Goal: Task Accomplishment & Management: Complete application form

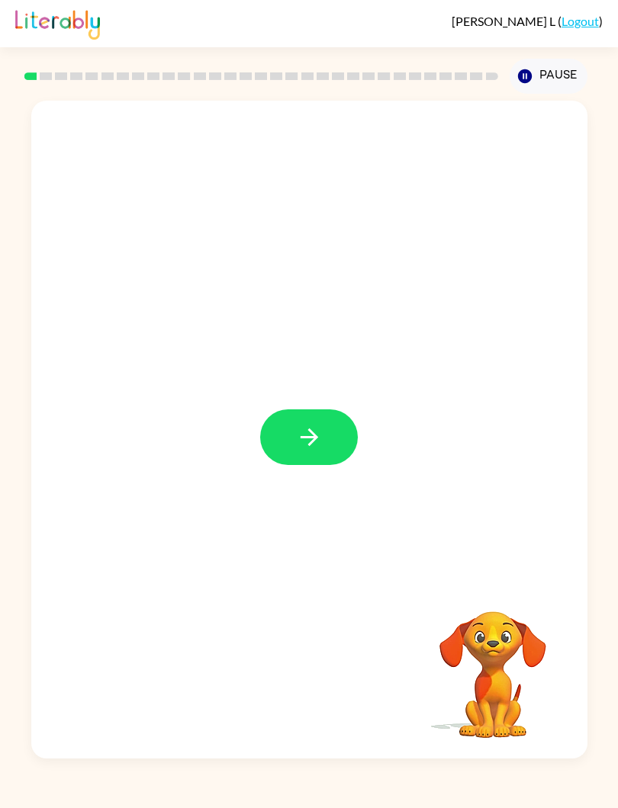
click at [339, 429] on button "button" at bounding box center [309, 438] width 98 height 56
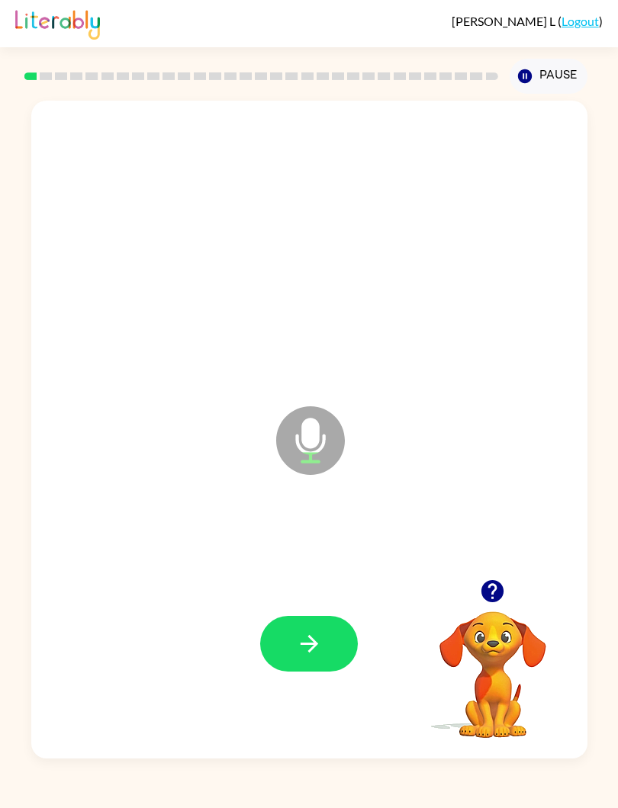
click at [323, 644] on button "button" at bounding box center [309, 644] width 98 height 56
click at [326, 658] on button "button" at bounding box center [309, 644] width 98 height 56
click at [309, 658] on button "button" at bounding box center [309, 644] width 98 height 56
click at [320, 628] on button "button" at bounding box center [309, 644] width 98 height 56
click at [320, 648] on icon "button" at bounding box center [309, 644] width 27 height 27
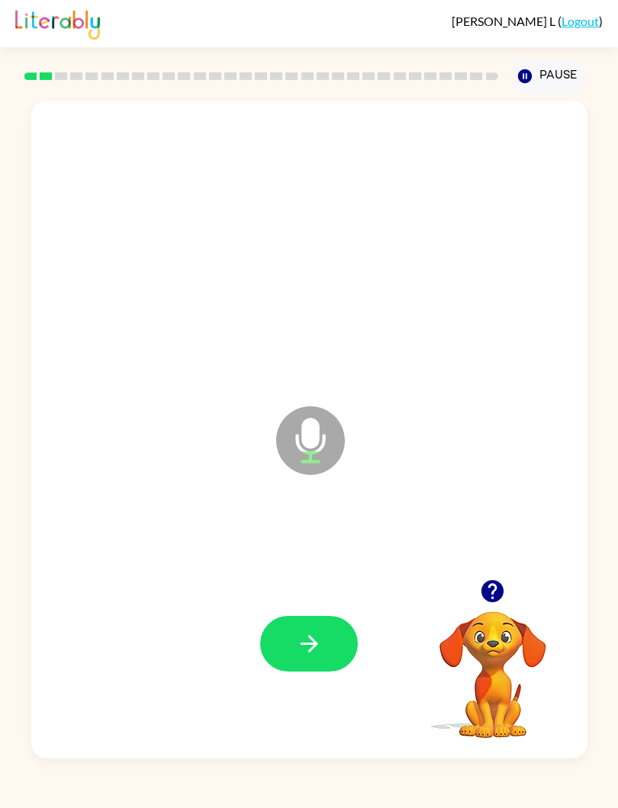
click at [316, 650] on icon "button" at bounding box center [309, 644] width 27 height 27
click at [328, 641] on button "button" at bounding box center [309, 644] width 98 height 56
click at [322, 652] on icon "button" at bounding box center [309, 644] width 27 height 27
click at [336, 657] on button "button" at bounding box center [309, 644] width 98 height 56
click at [322, 655] on icon "button" at bounding box center [309, 644] width 27 height 27
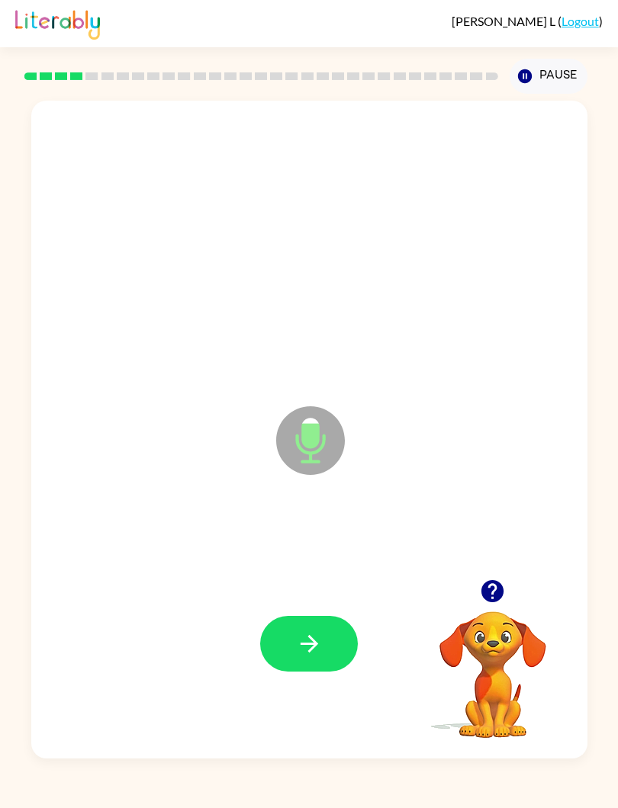
click at [304, 642] on icon "button" at bounding box center [309, 644] width 27 height 27
click at [324, 654] on button "button" at bounding box center [309, 644] width 98 height 56
click at [307, 649] on icon "button" at bounding box center [309, 644] width 27 height 27
click at [330, 644] on button "button" at bounding box center [309, 644] width 98 height 56
click at [316, 648] on icon "button" at bounding box center [309, 644] width 27 height 27
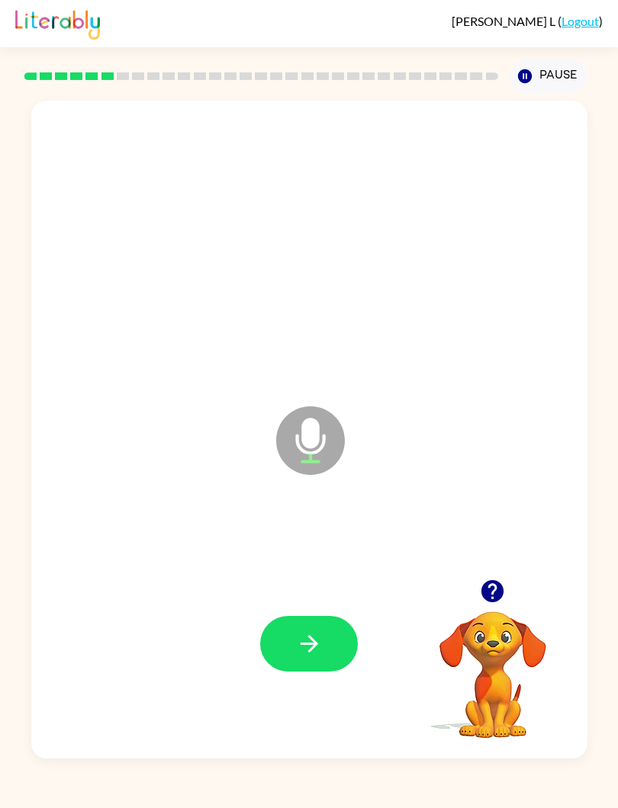
click at [320, 643] on icon "button" at bounding box center [309, 644] width 27 height 27
click at [311, 633] on icon "button" at bounding box center [309, 644] width 27 height 27
click at [325, 640] on button "button" at bounding box center [309, 644] width 98 height 56
click at [309, 635] on icon "button" at bounding box center [309, 644] width 27 height 27
click at [329, 644] on button "button" at bounding box center [309, 644] width 98 height 56
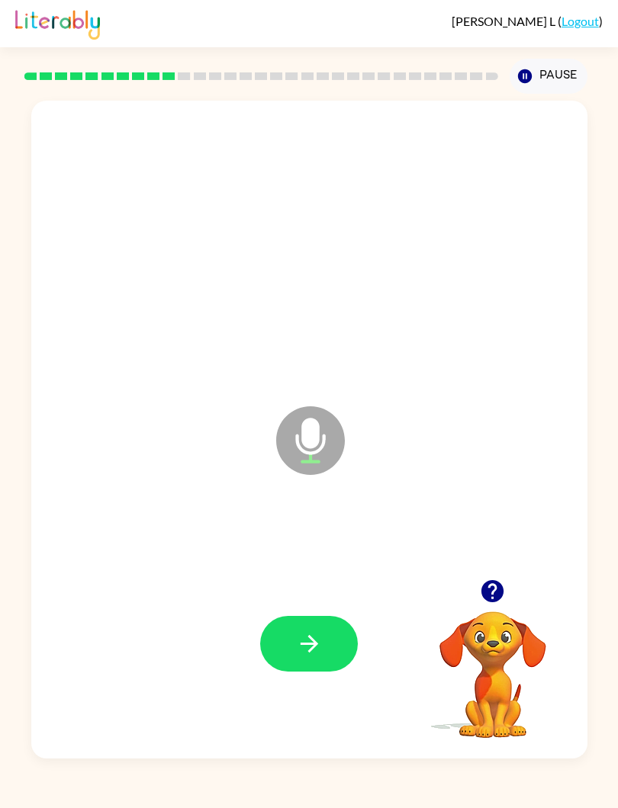
click at [318, 630] on button "button" at bounding box center [309, 644] width 98 height 56
click at [312, 644] on icon "button" at bounding box center [309, 644] width 27 height 27
click at [317, 649] on icon "button" at bounding box center [309, 644] width 27 height 27
click at [304, 627] on button "button" at bounding box center [309, 644] width 98 height 56
click at [348, 647] on button "button" at bounding box center [309, 644] width 98 height 56
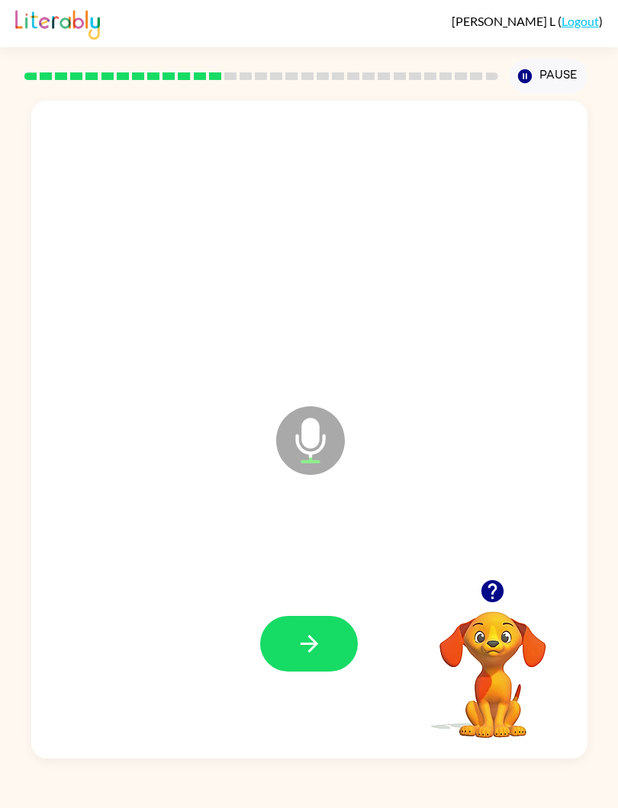
click at [323, 628] on button "button" at bounding box center [309, 644] width 98 height 56
click at [309, 651] on icon "button" at bounding box center [309, 644] width 18 height 18
click at [314, 641] on icon "button" at bounding box center [309, 644] width 18 height 18
click at [326, 647] on button "button" at bounding box center [309, 644] width 98 height 56
click at [311, 632] on icon "button" at bounding box center [309, 644] width 27 height 27
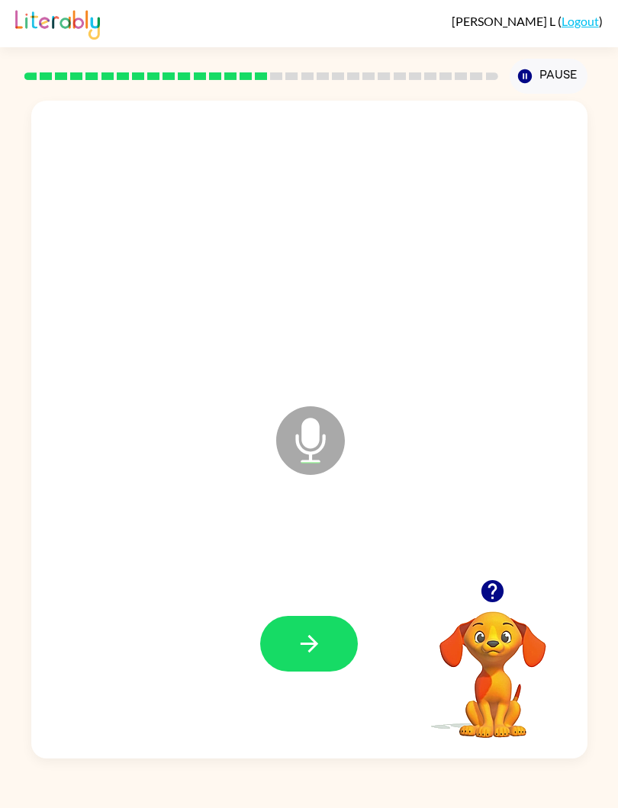
click at [319, 625] on button "button" at bounding box center [309, 644] width 98 height 56
click at [310, 657] on icon "button" at bounding box center [309, 644] width 27 height 27
click at [297, 663] on button "button" at bounding box center [309, 644] width 98 height 56
click at [309, 642] on icon "button" at bounding box center [309, 644] width 27 height 27
click at [313, 651] on icon "button" at bounding box center [309, 644] width 27 height 27
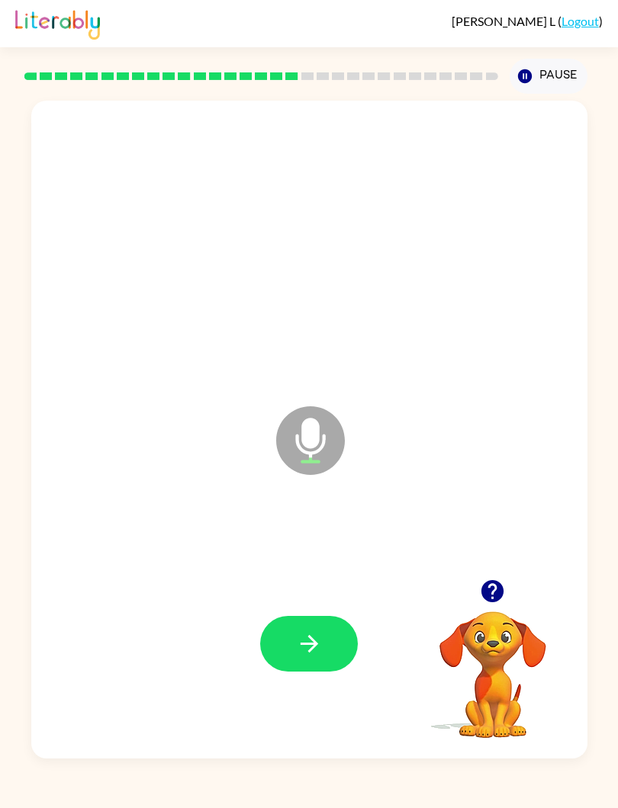
click at [329, 650] on button "button" at bounding box center [309, 644] width 98 height 56
click at [299, 628] on button "button" at bounding box center [309, 644] width 98 height 56
click at [320, 686] on div at bounding box center [309, 643] width 525 height 199
click at [343, 669] on button "button" at bounding box center [309, 644] width 98 height 56
click at [310, 605] on div at bounding box center [309, 643] width 525 height 199
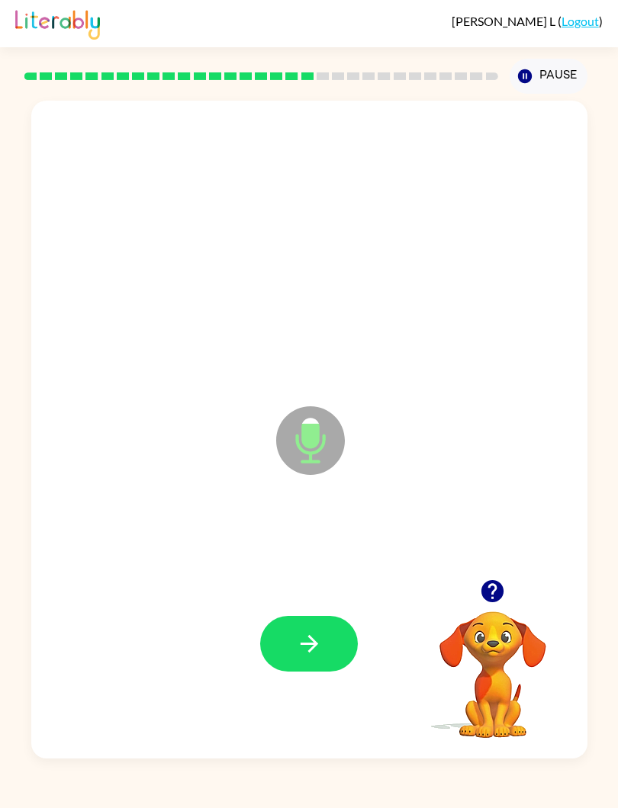
click at [313, 612] on div at bounding box center [309, 643] width 525 height 199
click at [337, 628] on button "button" at bounding box center [309, 644] width 98 height 56
click at [329, 638] on button "button" at bounding box center [309, 644] width 98 height 56
click at [326, 623] on button "button" at bounding box center [309, 644] width 98 height 56
click at [340, 622] on button "button" at bounding box center [309, 644] width 98 height 56
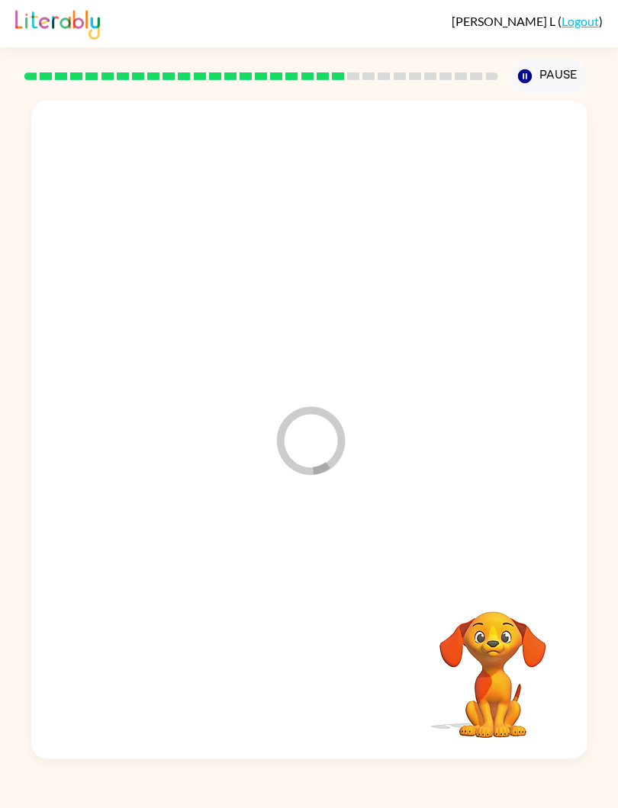
click at [34, 633] on div "Loader Your response is being sent to our graders" at bounding box center [309, 430] width 556 height 658
click at [79, 451] on div "Loader Your response is being sent to our graders" at bounding box center [273, 402] width 452 height 129
click at [551, 477] on div at bounding box center [309, 430] width 556 height 658
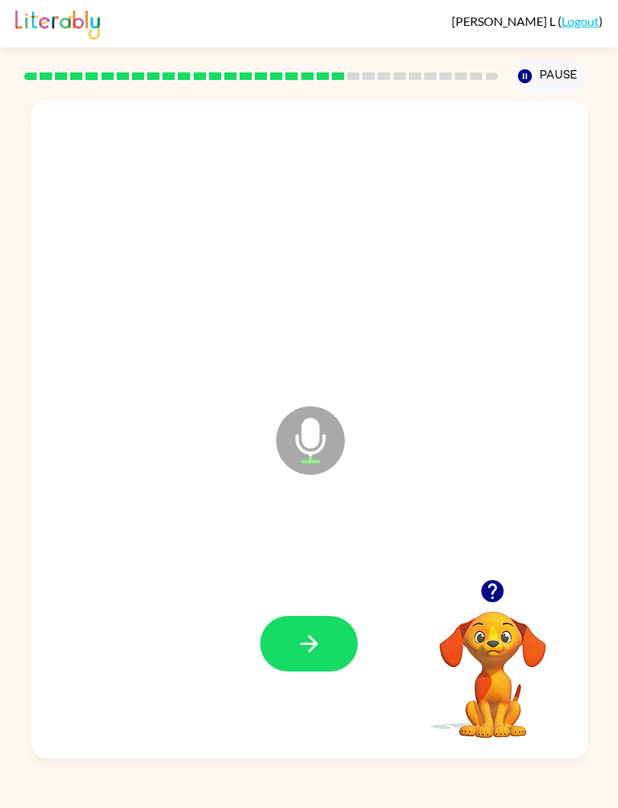
click at [304, 630] on button "button" at bounding box center [309, 644] width 98 height 56
click at [307, 637] on icon "button" at bounding box center [309, 644] width 27 height 27
click at [279, 627] on button "button" at bounding box center [309, 644] width 98 height 56
click at [309, 634] on icon "button" at bounding box center [309, 644] width 27 height 27
click at [305, 625] on button "button" at bounding box center [309, 644] width 98 height 56
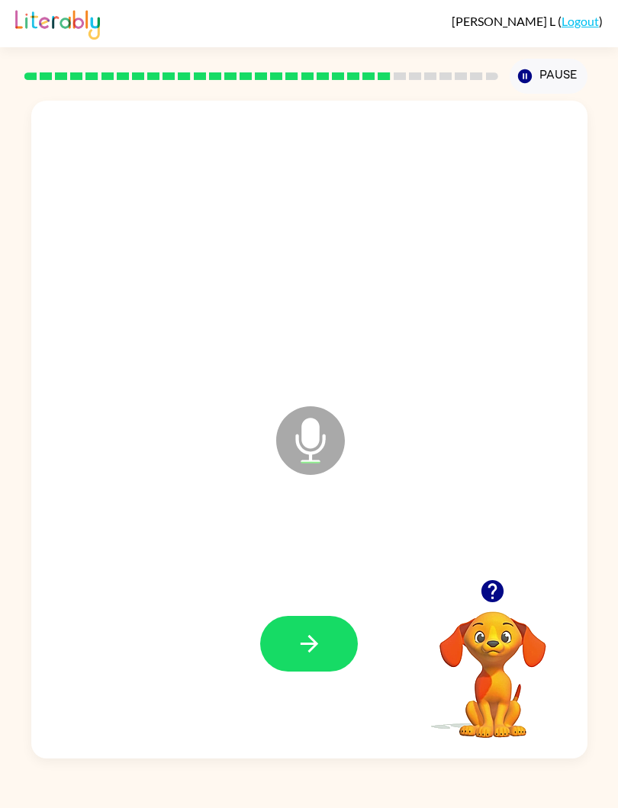
click at [272, 653] on button "button" at bounding box center [309, 644] width 98 height 56
click at [320, 625] on button "button" at bounding box center [309, 644] width 98 height 56
click at [294, 644] on button "button" at bounding box center [309, 644] width 98 height 56
click at [304, 666] on button "button" at bounding box center [309, 644] width 98 height 56
click at [324, 637] on button "button" at bounding box center [309, 644] width 98 height 56
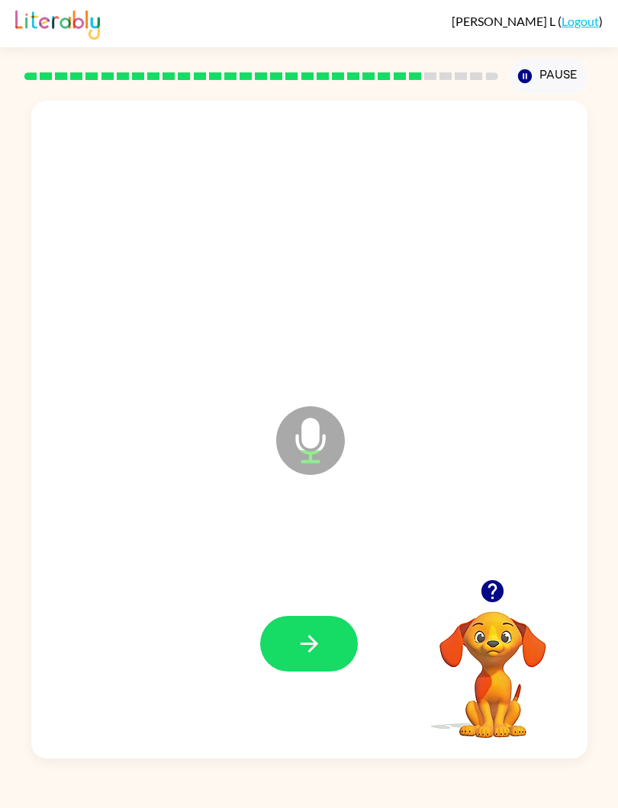
click at [306, 638] on icon "button" at bounding box center [309, 644] width 27 height 27
click at [318, 660] on button "button" at bounding box center [309, 644] width 98 height 56
click at [311, 630] on button "button" at bounding box center [309, 644] width 98 height 56
click at [321, 625] on button "button" at bounding box center [309, 644] width 98 height 56
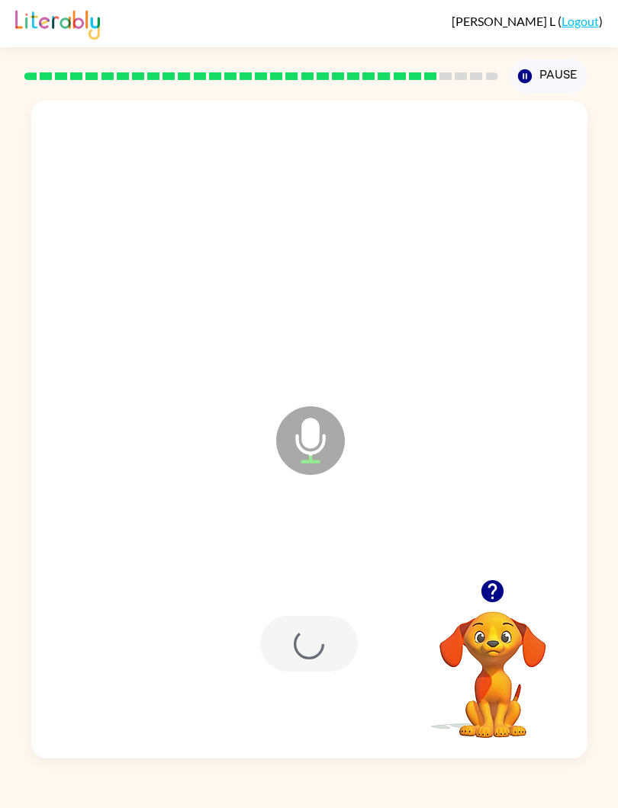
click at [314, 614] on div at bounding box center [309, 643] width 525 height 199
click at [323, 602] on div at bounding box center [309, 643] width 525 height 199
click at [309, 640] on icon "button" at bounding box center [309, 644] width 27 height 27
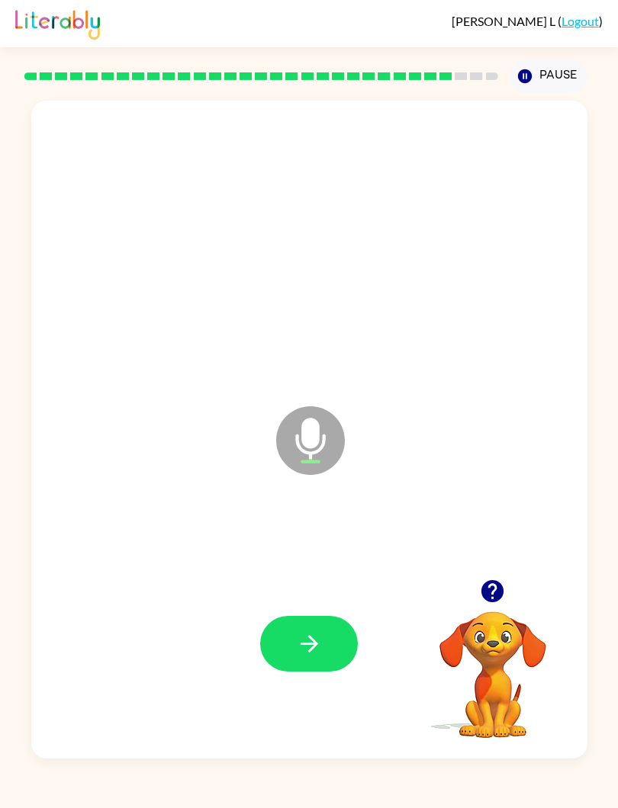
click at [331, 639] on button "button" at bounding box center [309, 644] width 98 height 56
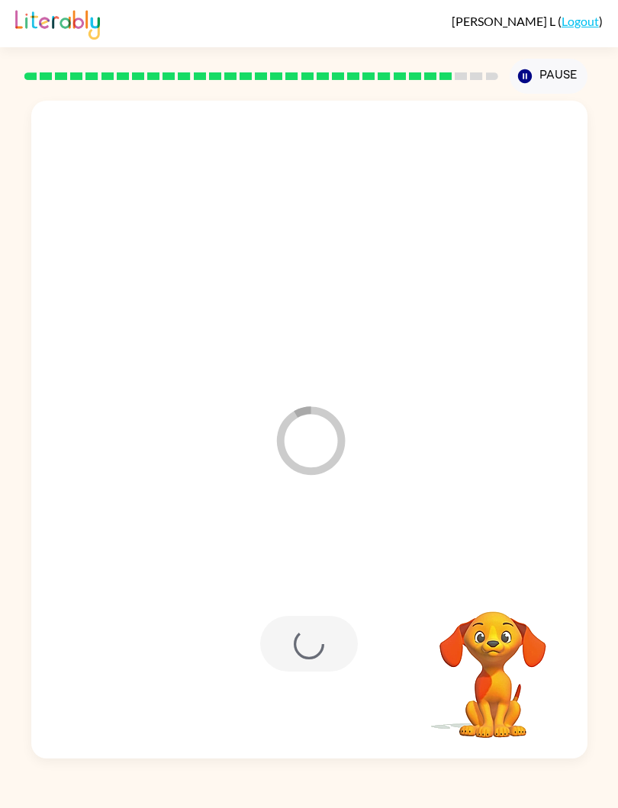
click at [517, 70] on icon "Pause" at bounding box center [524, 76] width 17 height 17
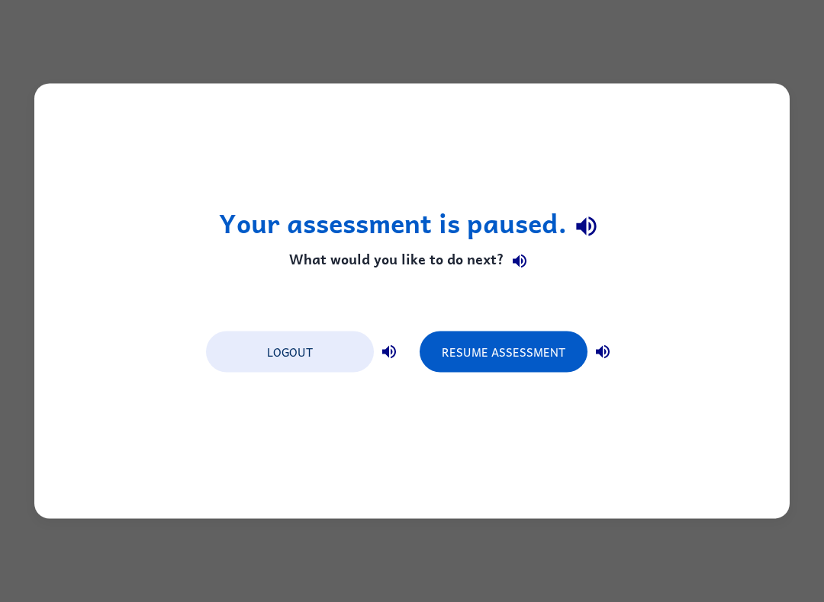
click at [526, 373] on button "Resume Assessment" at bounding box center [503, 352] width 168 height 41
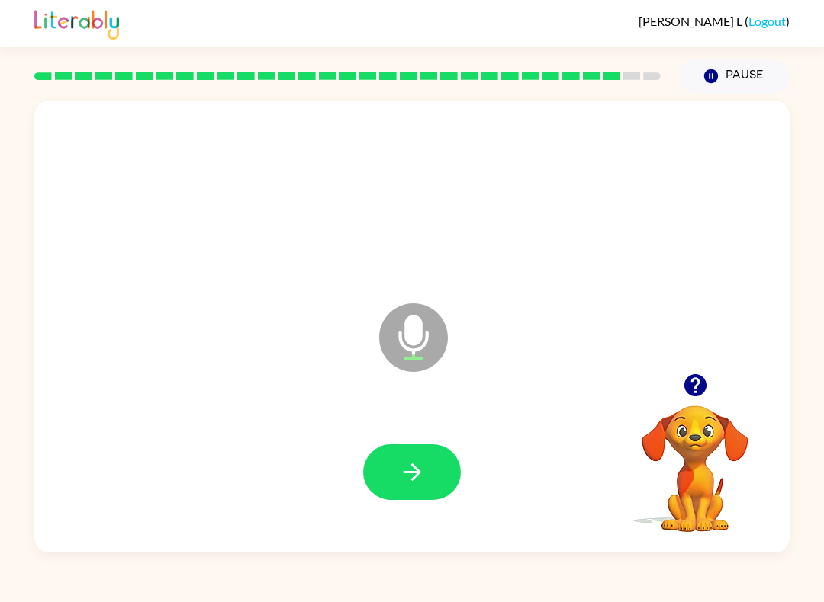
click at [415, 451] on button "button" at bounding box center [412, 473] width 98 height 56
click at [419, 481] on icon "button" at bounding box center [412, 472] width 27 height 27
click at [428, 464] on button "button" at bounding box center [412, 473] width 98 height 56
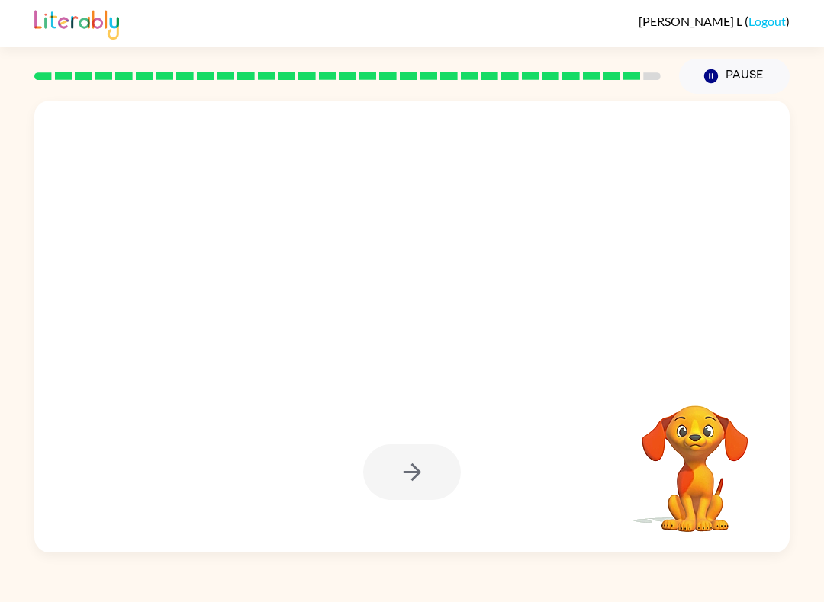
click at [427, 566] on div "[PERSON_NAME] ( Logout ) Pause Pause Your browser must support playing .mp4 fil…" at bounding box center [412, 301] width 824 height 602
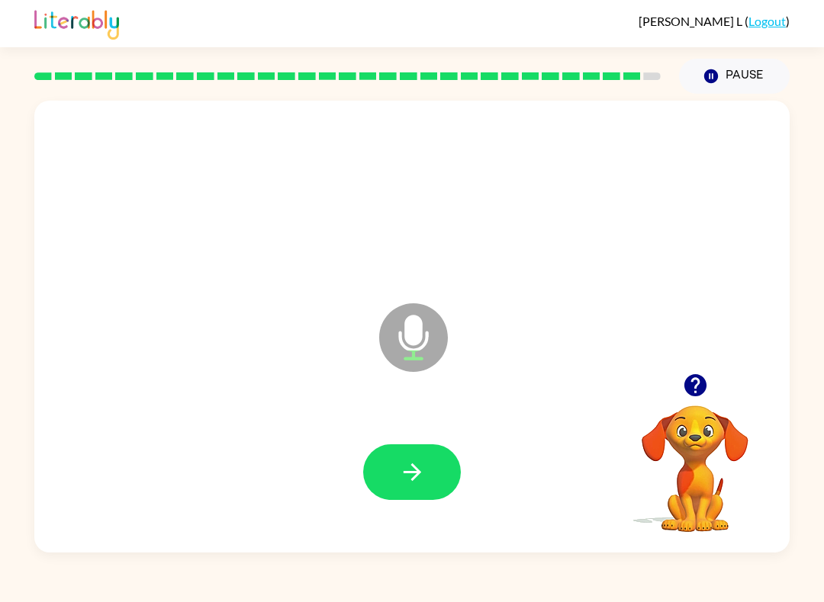
click at [419, 463] on icon "button" at bounding box center [412, 472] width 27 height 27
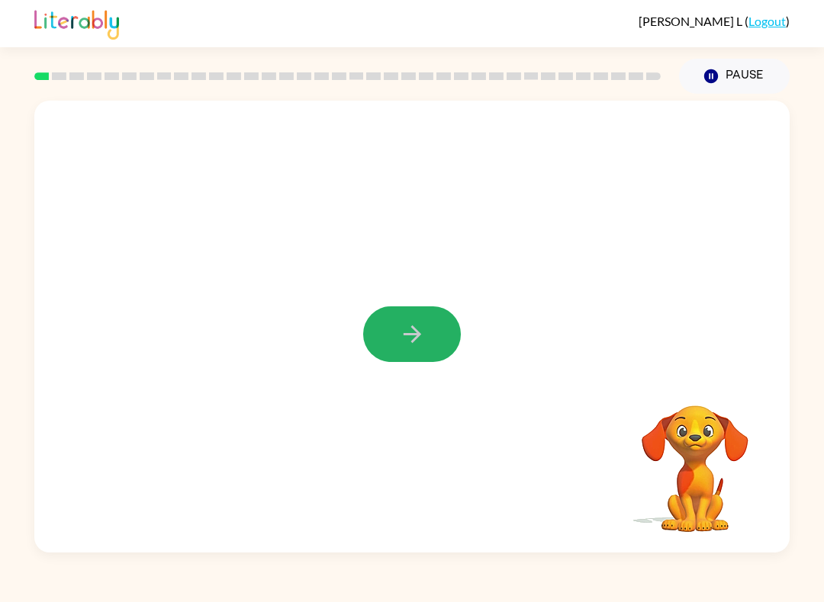
click at [417, 341] on icon "button" at bounding box center [412, 334] width 27 height 27
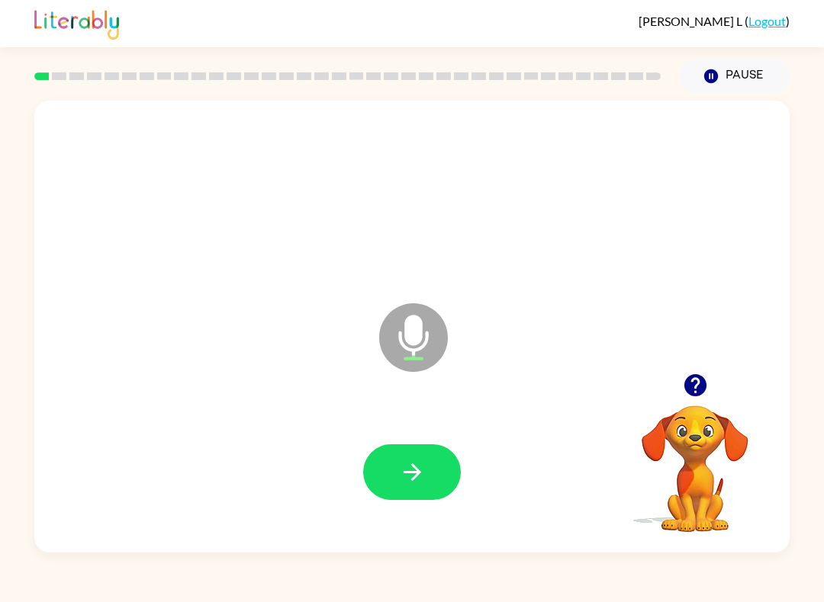
click at [398, 439] on div at bounding box center [412, 472] width 724 height 130
click at [399, 461] on icon "button" at bounding box center [412, 472] width 27 height 27
click at [432, 451] on button "button" at bounding box center [412, 473] width 98 height 56
click at [439, 452] on button "button" at bounding box center [412, 473] width 98 height 56
click at [397, 426] on div at bounding box center [412, 472] width 724 height 130
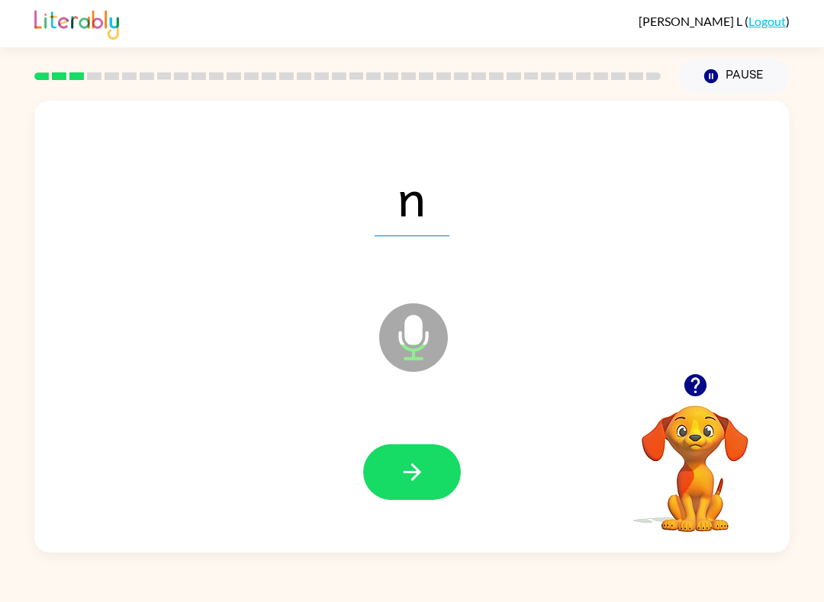
click at [420, 478] on icon "button" at bounding box center [412, 472] width 27 height 27
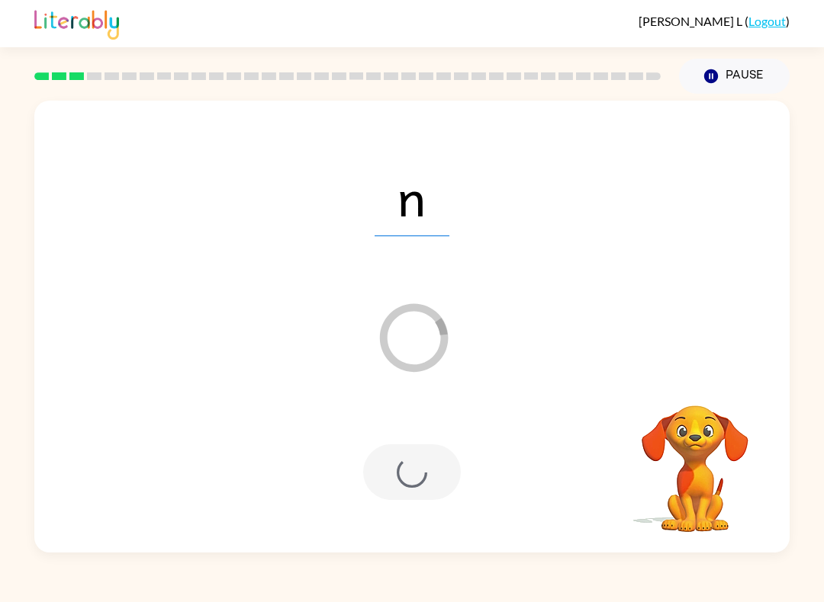
click at [679, 462] on video "Your browser must support playing .mp4 files to use Literably. Please try using…" at bounding box center [694, 458] width 153 height 153
click at [679, 461] on video "Your browser must support playing .mp4 files to use Literably. Please try using…" at bounding box center [694, 458] width 153 height 153
click at [815, 277] on div "Your browser must support playing .mp4 files to use Literably. Please try using…" at bounding box center [412, 323] width 824 height 459
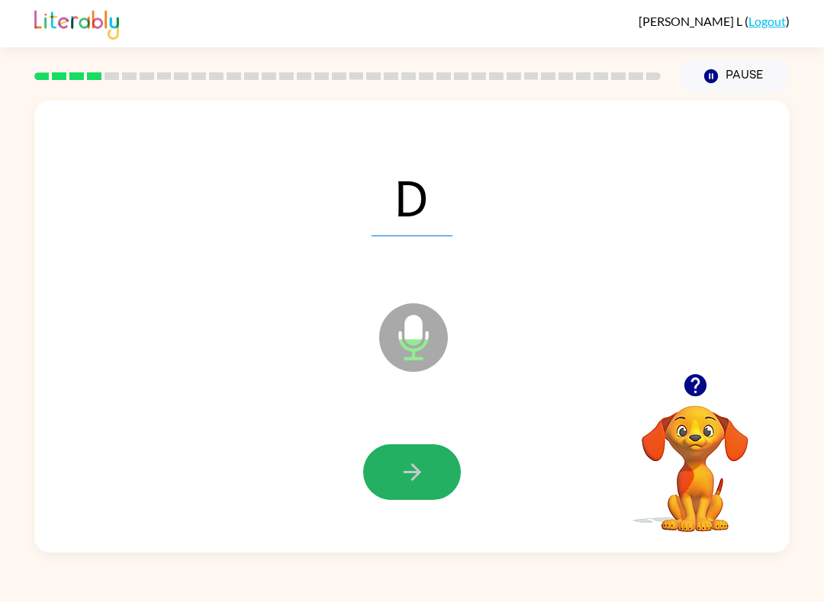
click at [419, 473] on icon "button" at bounding box center [412, 473] width 18 height 18
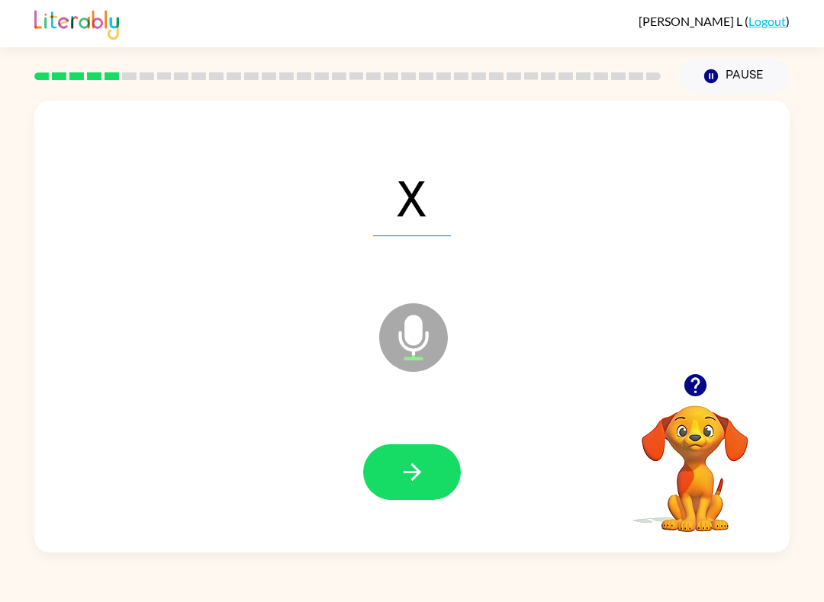
click at [407, 447] on button "button" at bounding box center [412, 473] width 98 height 56
click at [441, 487] on button "button" at bounding box center [412, 473] width 98 height 56
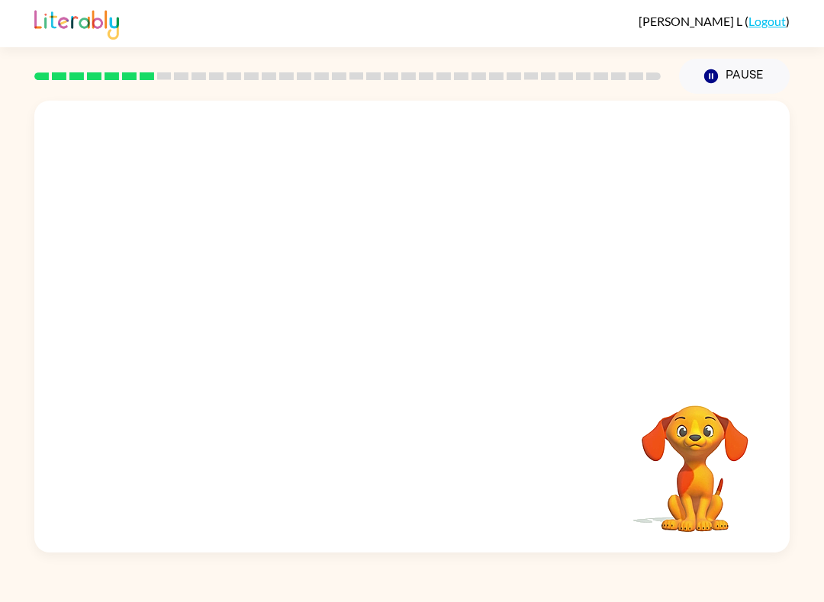
click at [488, 464] on div "Your browser must support playing .mp4 files to use Literably. Please try using…" at bounding box center [411, 327] width 755 height 452
click at [689, 460] on video "Your browser must support playing .mp4 files to use Literably. Please try using…" at bounding box center [694, 458] width 153 height 153
click at [563, 590] on div "[PERSON_NAME] ( Logout ) Pause Pause Your browser must support playing .mp4 fil…" at bounding box center [412, 301] width 824 height 602
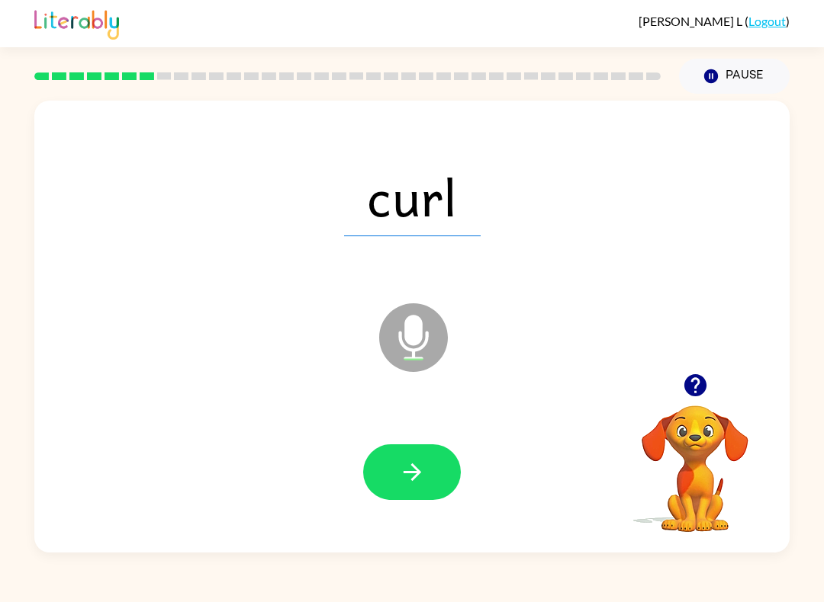
click at [435, 462] on button "button" at bounding box center [412, 473] width 98 height 56
click at [455, 444] on div at bounding box center [412, 472] width 724 height 130
click at [407, 452] on button "button" at bounding box center [412, 473] width 98 height 56
click at [401, 467] on icon "button" at bounding box center [412, 472] width 27 height 27
click at [435, 481] on button "button" at bounding box center [412, 473] width 98 height 56
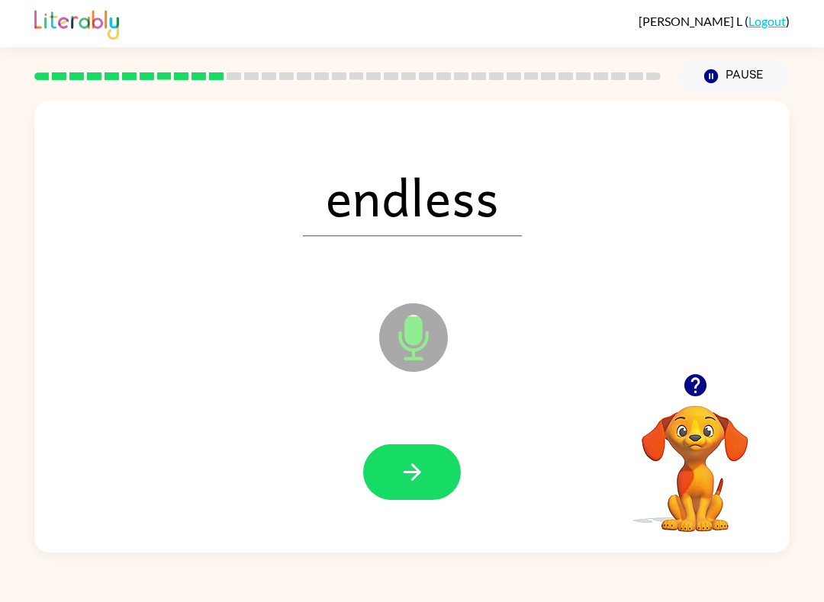
click at [394, 477] on button "button" at bounding box center [412, 473] width 98 height 56
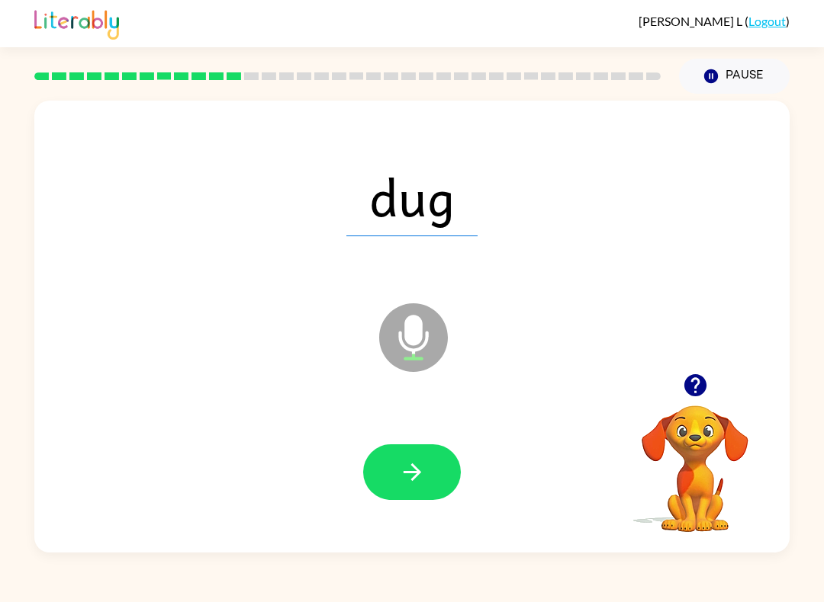
click at [416, 474] on icon "button" at bounding box center [412, 473] width 18 height 18
click at [400, 469] on icon "button" at bounding box center [412, 472] width 27 height 27
click at [447, 445] on div at bounding box center [412, 473] width 98 height 56
click at [412, 471] on icon "button" at bounding box center [412, 472] width 27 height 27
click at [412, 471] on div at bounding box center [412, 473] width 98 height 56
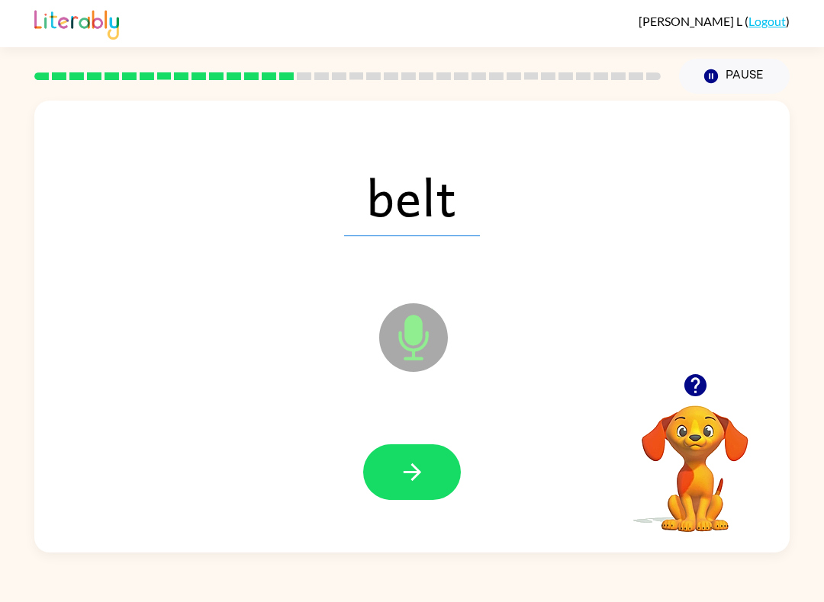
click at [434, 466] on button "button" at bounding box center [412, 473] width 98 height 56
click at [423, 458] on button "button" at bounding box center [412, 473] width 98 height 56
click at [380, 487] on button "button" at bounding box center [412, 473] width 98 height 56
click at [429, 482] on button "button" at bounding box center [412, 473] width 98 height 56
click at [421, 494] on button "button" at bounding box center [412, 473] width 98 height 56
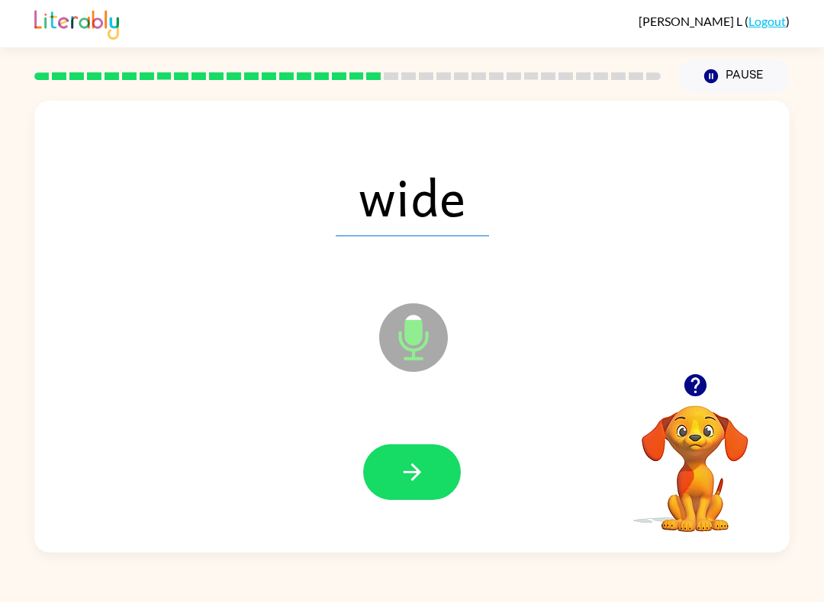
click at [444, 471] on button "button" at bounding box center [412, 473] width 98 height 56
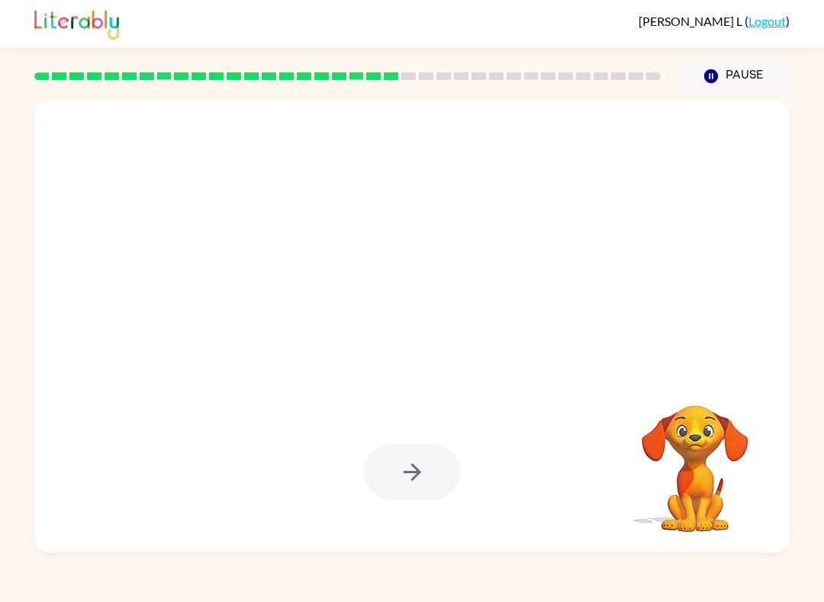
click at [812, 441] on div "Your browser must support playing .mp4 files to use Literably. Please try using…" at bounding box center [412, 323] width 824 height 459
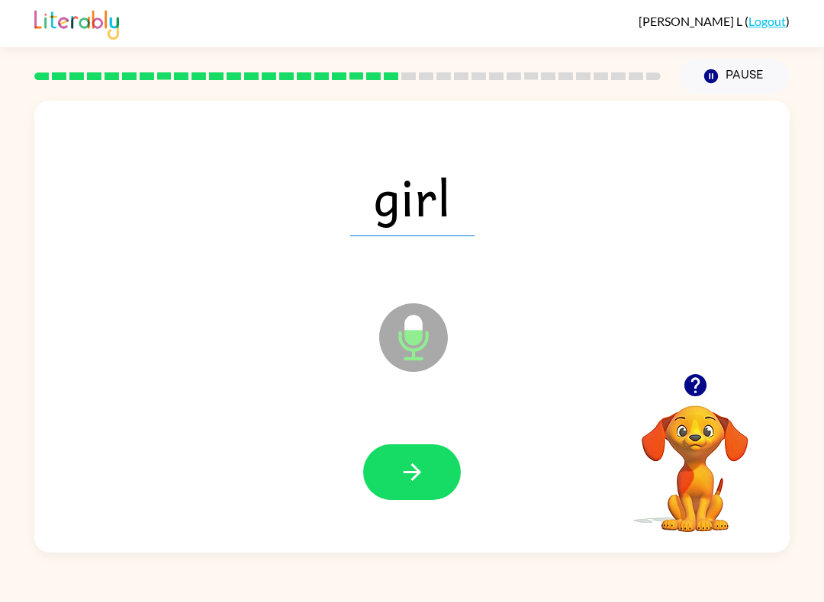
click at [416, 464] on icon "button" at bounding box center [412, 472] width 27 height 27
click at [399, 473] on icon "button" at bounding box center [412, 472] width 27 height 27
click at [414, 500] on button "button" at bounding box center [412, 473] width 98 height 56
click at [422, 458] on button "button" at bounding box center [412, 473] width 98 height 56
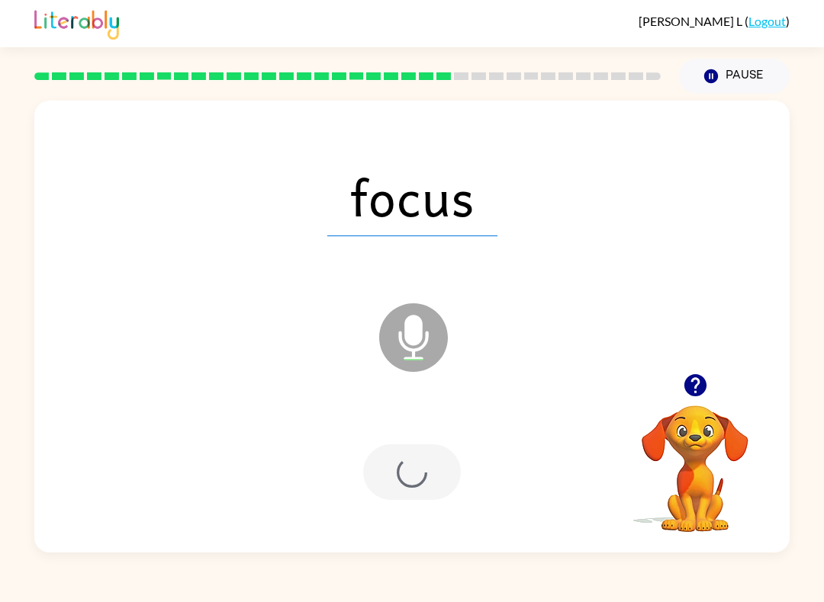
click at [421, 458] on div at bounding box center [412, 473] width 98 height 56
click at [390, 511] on div at bounding box center [412, 472] width 724 height 130
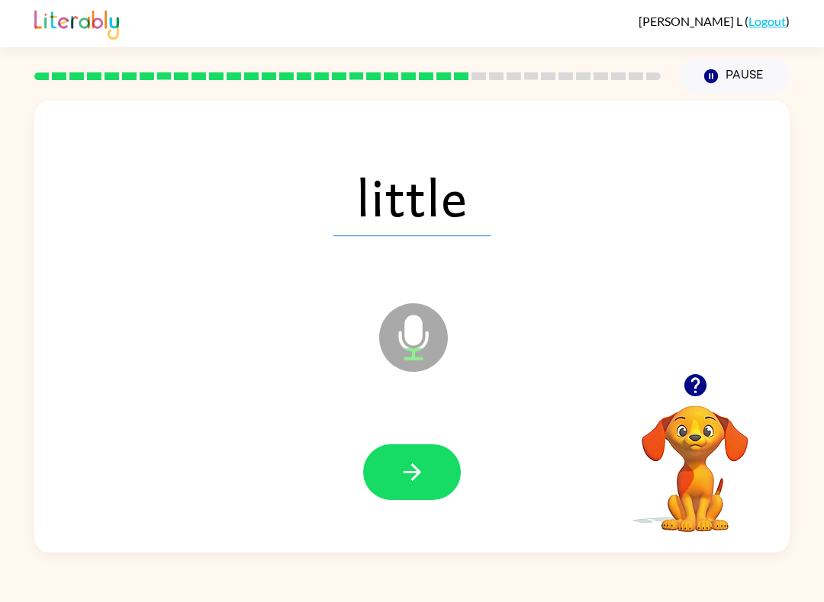
click at [439, 452] on button "button" at bounding box center [412, 473] width 98 height 56
click at [412, 456] on button "button" at bounding box center [412, 473] width 98 height 56
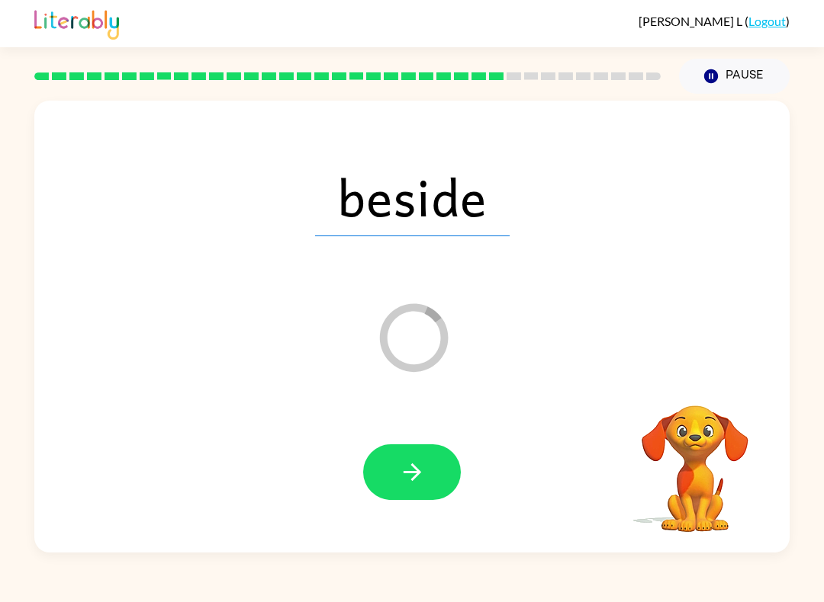
click at [464, 456] on div at bounding box center [412, 472] width 724 height 130
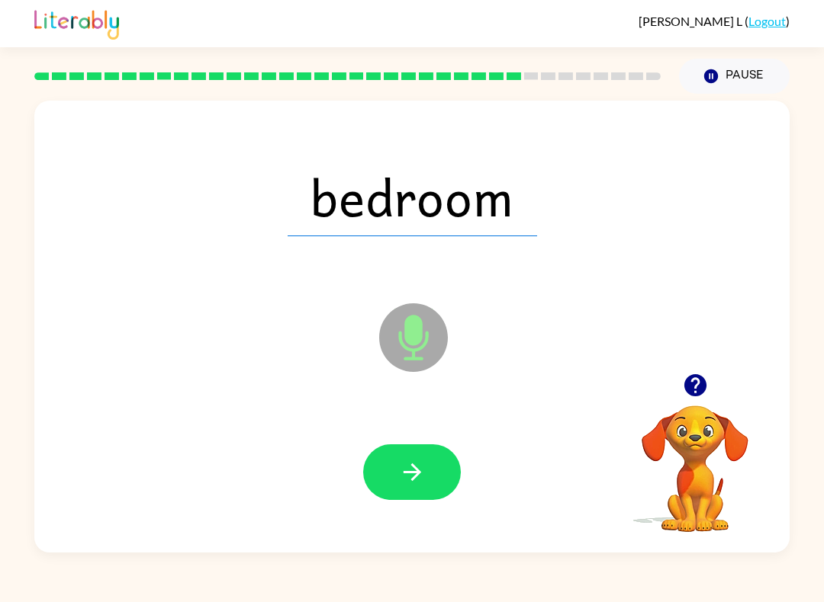
click at [414, 475] on icon "button" at bounding box center [412, 472] width 27 height 27
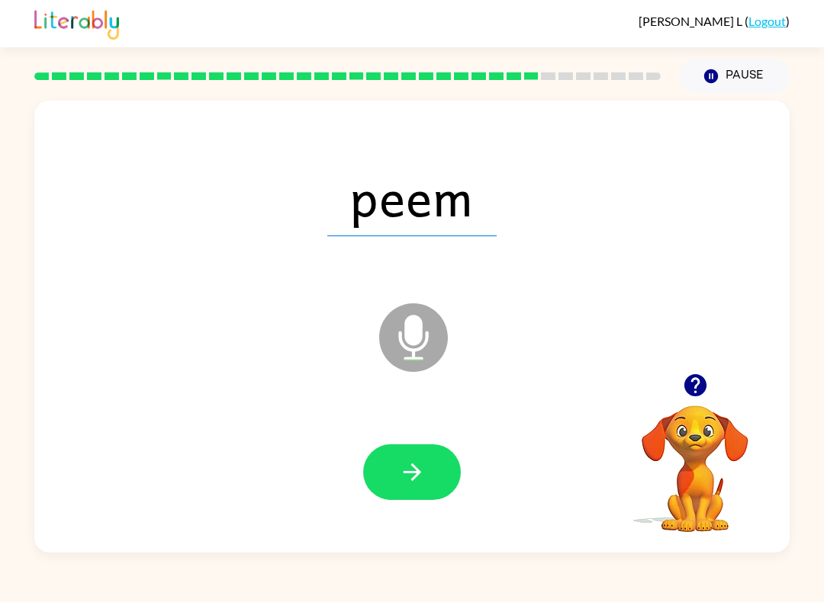
click at [419, 477] on icon "button" at bounding box center [412, 472] width 27 height 27
click at [406, 454] on button "button" at bounding box center [412, 473] width 98 height 56
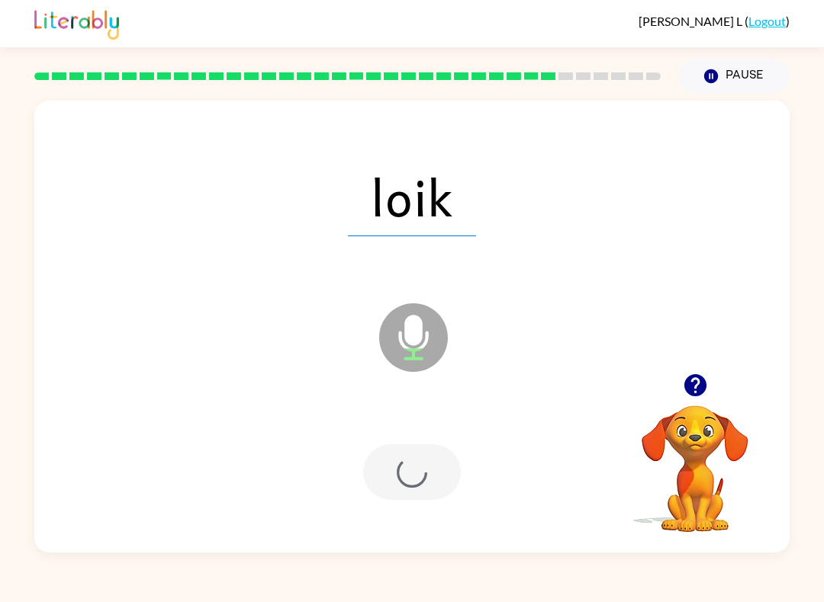
click at [422, 482] on div at bounding box center [412, 473] width 98 height 56
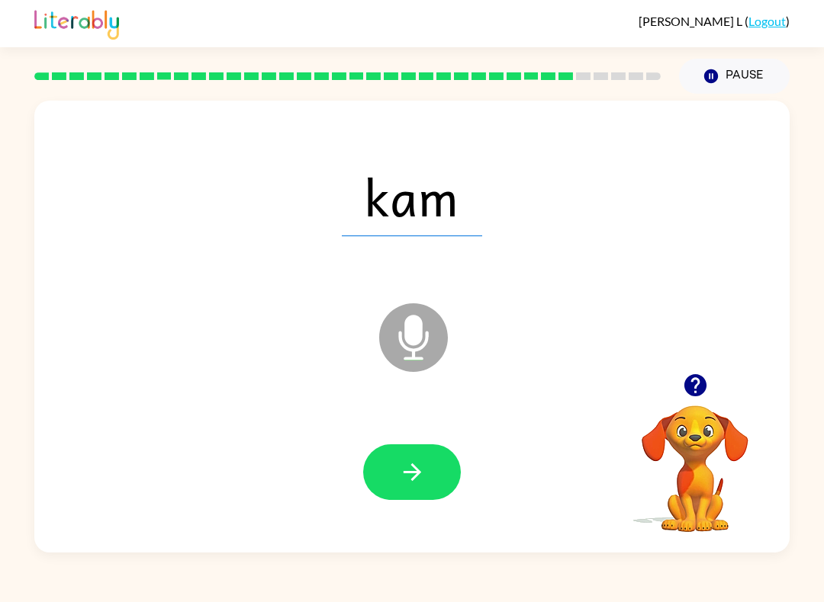
click at [412, 465] on icon "button" at bounding box center [412, 473] width 18 height 18
click at [426, 471] on button "button" at bounding box center [412, 473] width 98 height 56
click at [437, 483] on button "button" at bounding box center [412, 473] width 98 height 56
click at [412, 436] on div at bounding box center [412, 472] width 724 height 130
click at [416, 455] on button "button" at bounding box center [412, 473] width 98 height 56
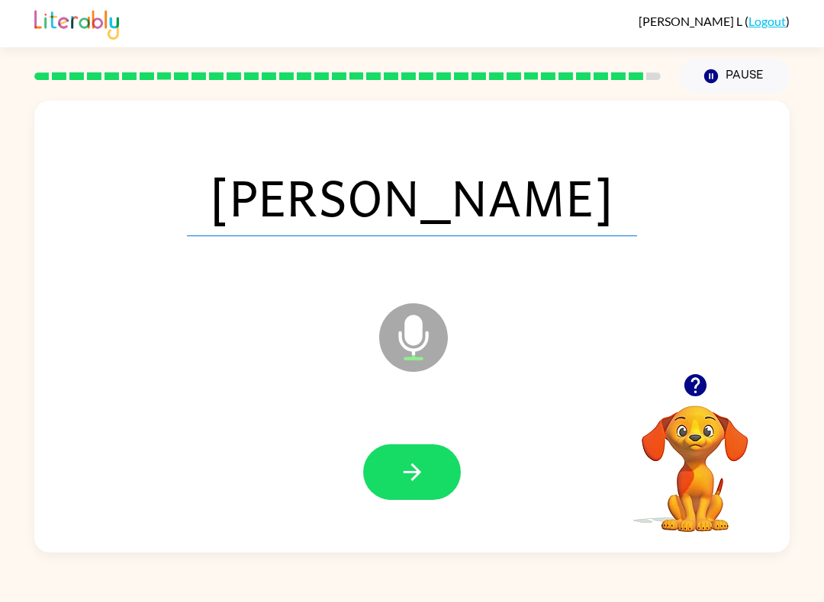
click at [406, 464] on icon "button" at bounding box center [412, 472] width 27 height 27
